Goal: Transaction & Acquisition: Purchase product/service

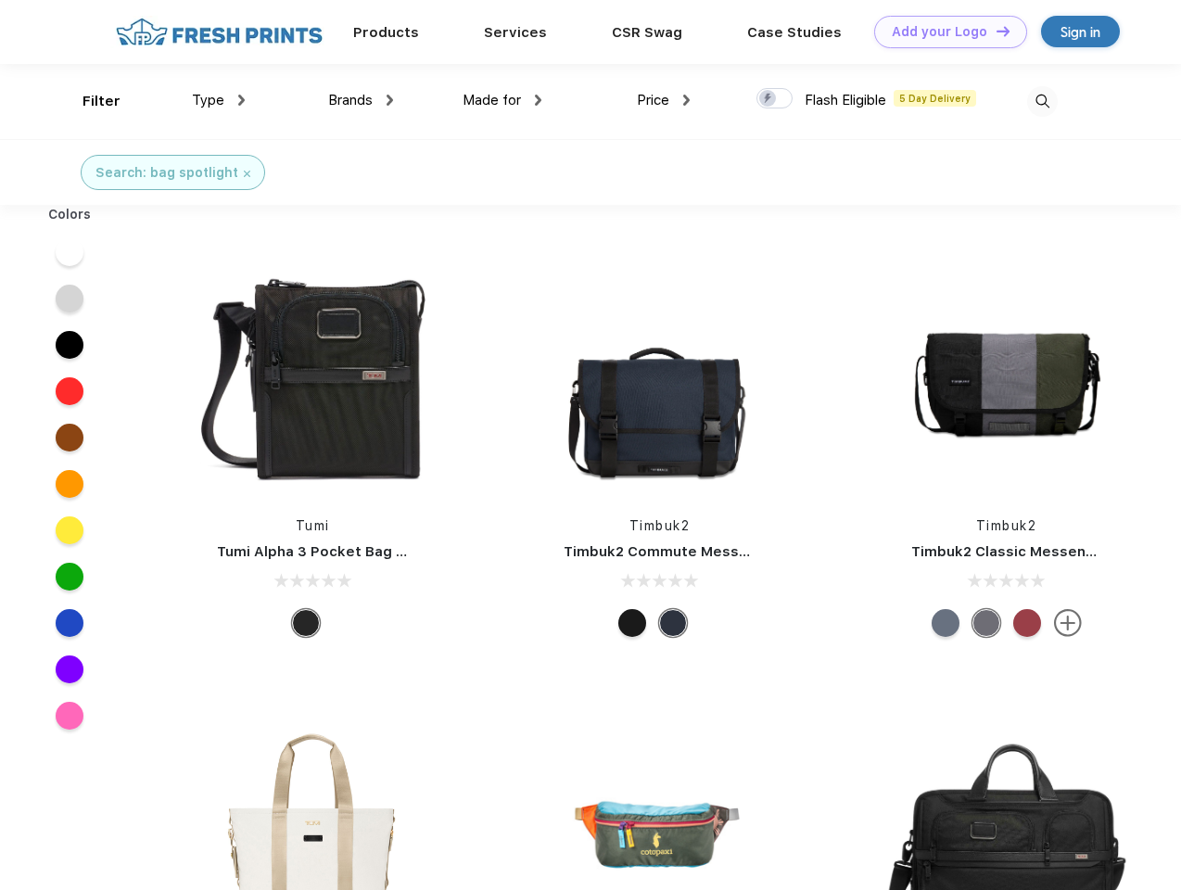
scroll to position [1, 0]
click at [944, 32] on link "Add your Logo Design Tool" at bounding box center [950, 32] width 153 height 32
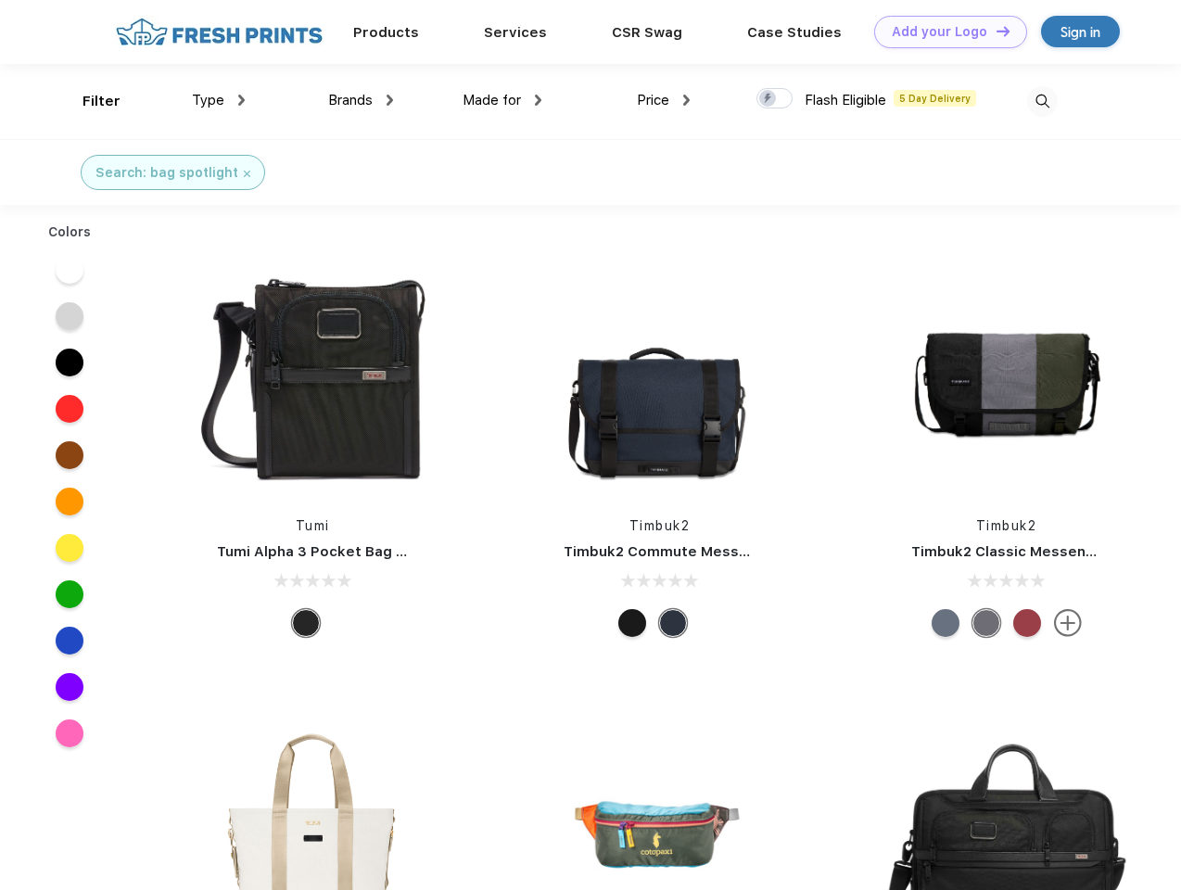
click at [0, 0] on div "Design Tool" at bounding box center [0, 0] width 0 height 0
click at [995, 31] on link "Add your Logo Design Tool" at bounding box center [950, 32] width 153 height 32
click at [89, 101] on div "Filter" at bounding box center [102, 101] width 38 height 21
click at [219, 100] on span "Type" at bounding box center [208, 100] width 32 height 17
click at [361, 100] on span "Brands" at bounding box center [350, 100] width 44 height 17
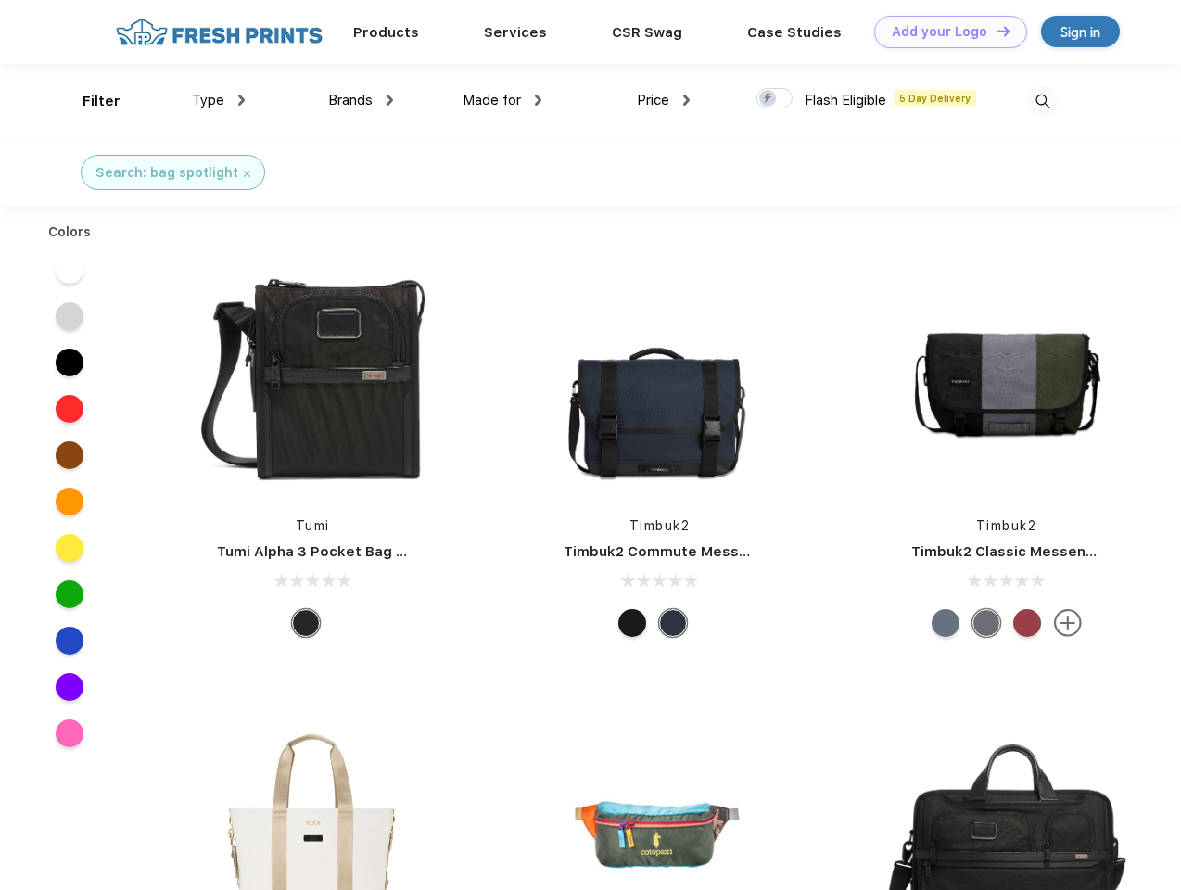
click at [502, 100] on span "Made for" at bounding box center [492, 100] width 58 height 17
click at [664, 100] on span "Price" at bounding box center [653, 100] width 32 height 17
click at [775, 99] on div at bounding box center [774, 98] width 36 height 20
click at [768, 99] on input "checkbox" at bounding box center [762, 93] width 12 height 12
click at [1042, 101] on img at bounding box center [1042, 101] width 31 height 31
